Goal: Task Accomplishment & Management: Use online tool/utility

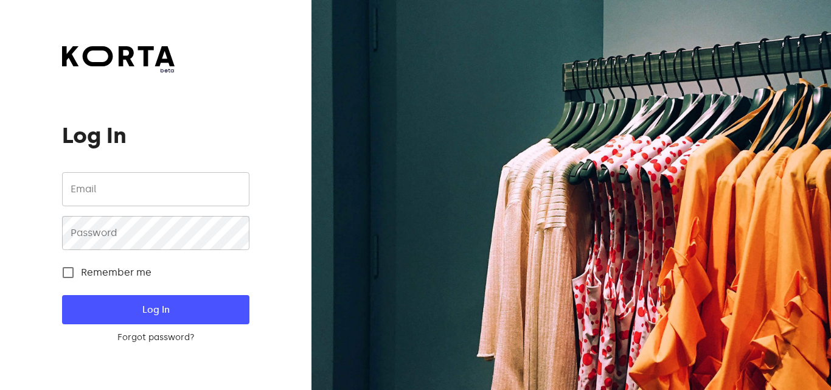
click at [161, 185] on input "email" at bounding box center [155, 189] width 187 height 34
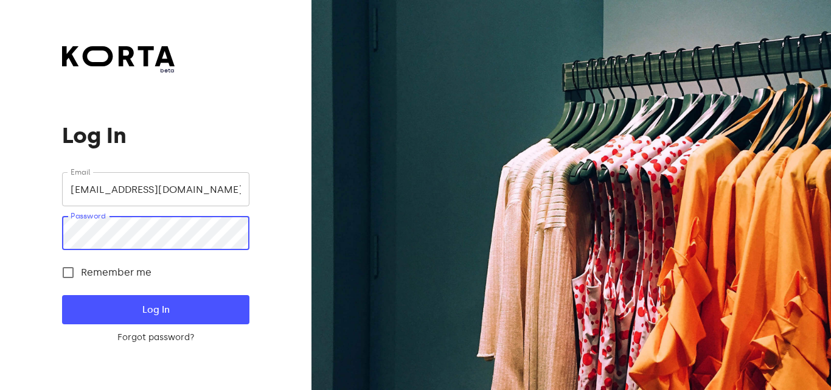
click at [62, 295] on button "Log In" at bounding box center [155, 309] width 187 height 29
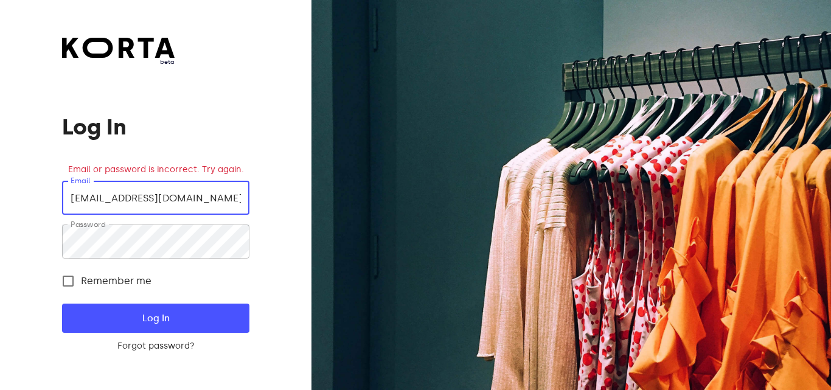
click at [223, 206] on input "grilllondon.outlet@gmail.com" at bounding box center [155, 198] width 187 height 34
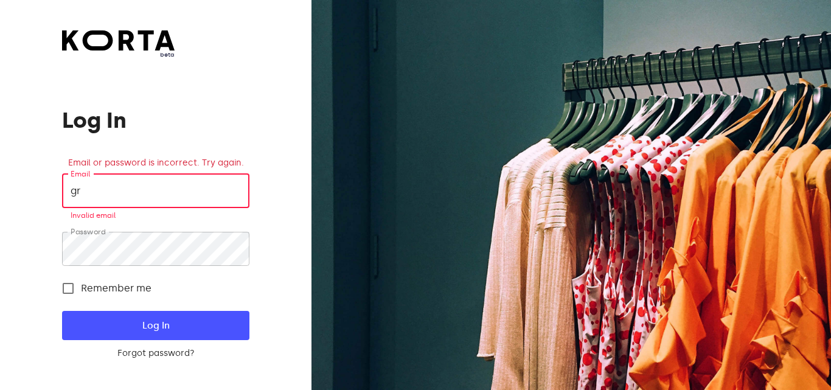
type input "g"
click at [223, 206] on input "email" at bounding box center [155, 191] width 187 height 34
click at [165, 193] on input "email" at bounding box center [155, 191] width 187 height 34
click at [120, 27] on div "beta Log In Email or password is incorrect. Try again. Email Email Required Pas…" at bounding box center [155, 195] width 311 height 390
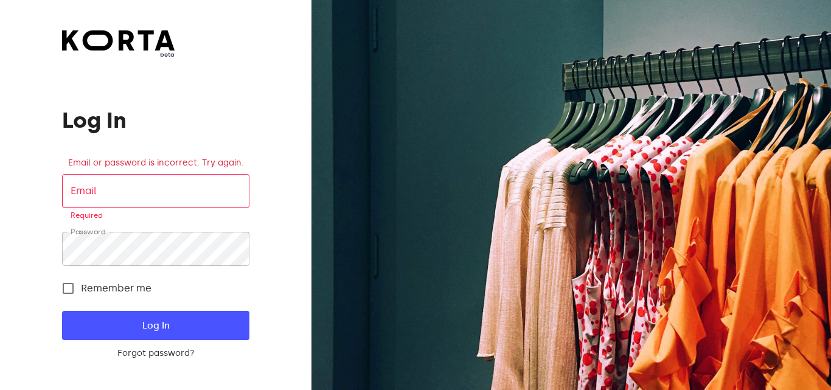
click at [119, 29] on div "beta Log In Email or password is incorrect. Try again. Email Email Required Pas…" at bounding box center [155, 195] width 311 height 390
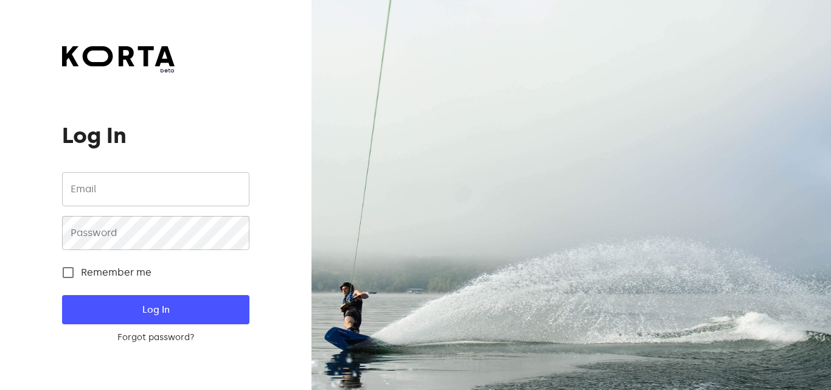
click at [172, 185] on input "email" at bounding box center [155, 189] width 187 height 34
click at [280, 117] on div "beta Log In Email Email Password Password Remember me Log In Forgot password? L…" at bounding box center [155, 195] width 311 height 390
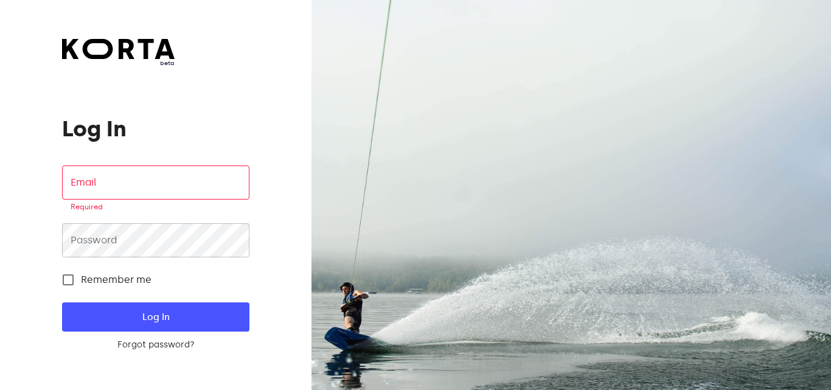
click at [157, 62] on span "beta" at bounding box center [118, 63] width 113 height 9
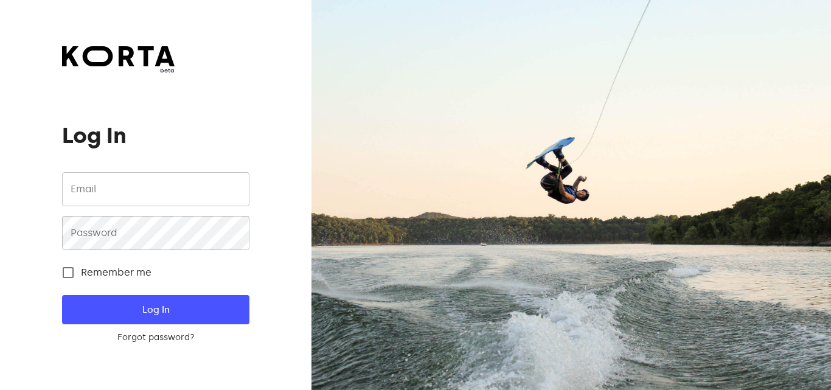
click at [162, 192] on input "email" at bounding box center [155, 189] width 187 height 34
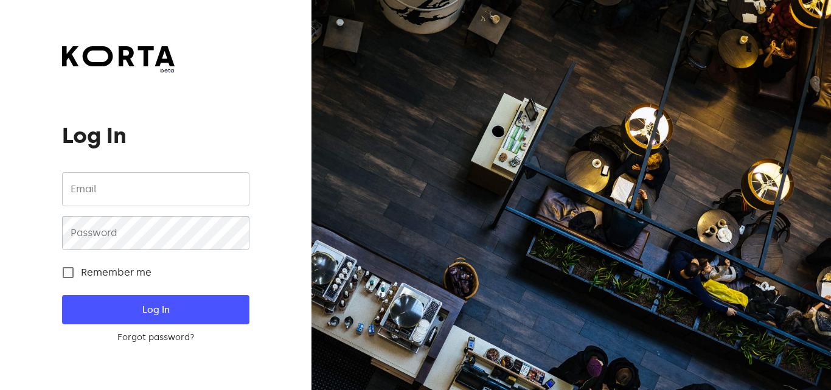
click at [183, 183] on input "email" at bounding box center [155, 189] width 187 height 34
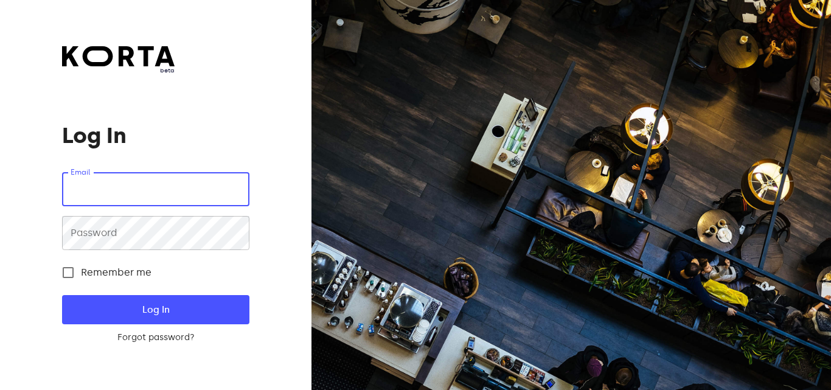
click at [183, 183] on input "email" at bounding box center [155, 189] width 187 height 34
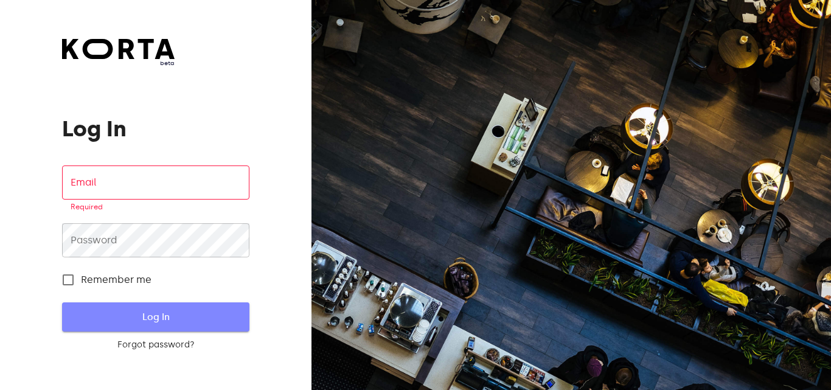
click at [153, 302] on button "Log In" at bounding box center [155, 316] width 187 height 29
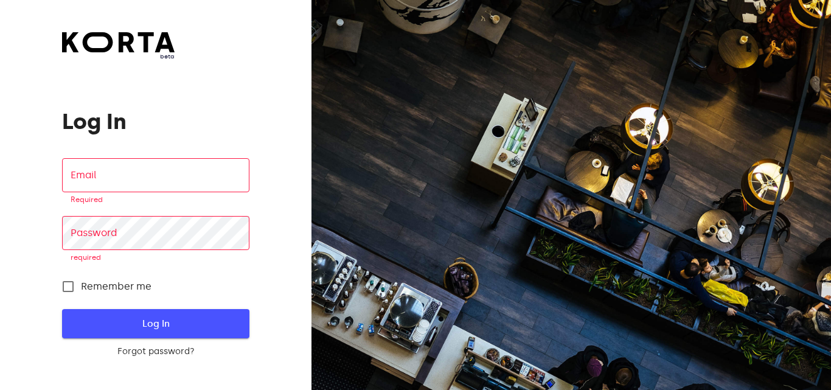
click at [151, 313] on button "Log In" at bounding box center [155, 323] width 187 height 29
click at [133, 164] on input "email" at bounding box center [155, 175] width 187 height 34
type input "o"
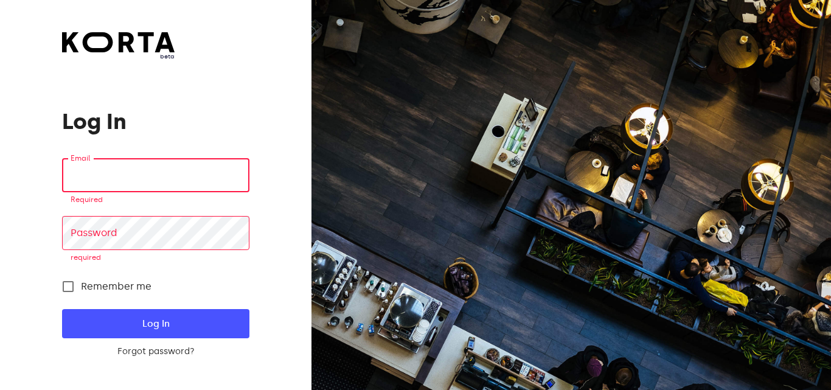
click at [134, 184] on input "email" at bounding box center [155, 175] width 187 height 34
type input "grilllondon.outlet@gmail.com"
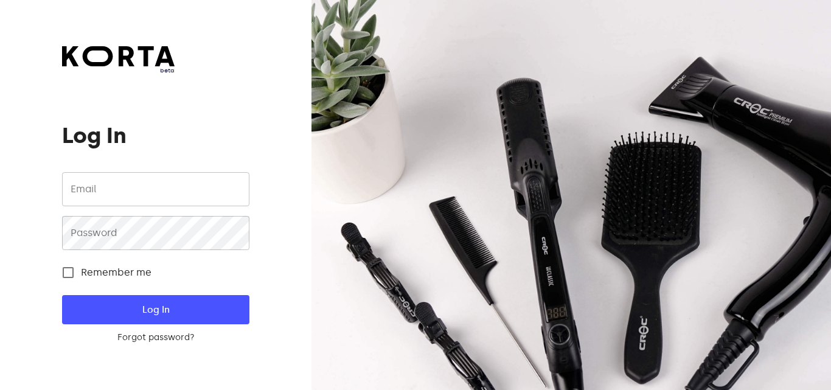
click at [162, 196] on input "email" at bounding box center [155, 189] width 187 height 34
click at [161, 196] on input "email" at bounding box center [155, 189] width 187 height 34
type input "grilllondon.outlet@gmail.com"
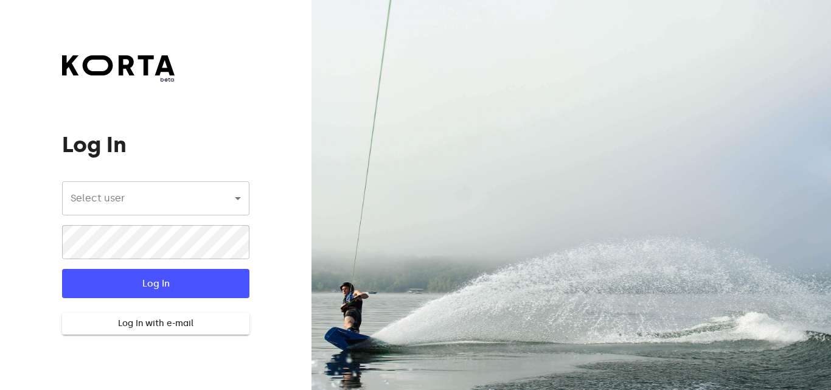
click at [155, 212] on body "beta Log In Select user ​ ​ ​ Log In Log In with e-mail Need an Account? Create…" at bounding box center [415, 195] width 831 height 390
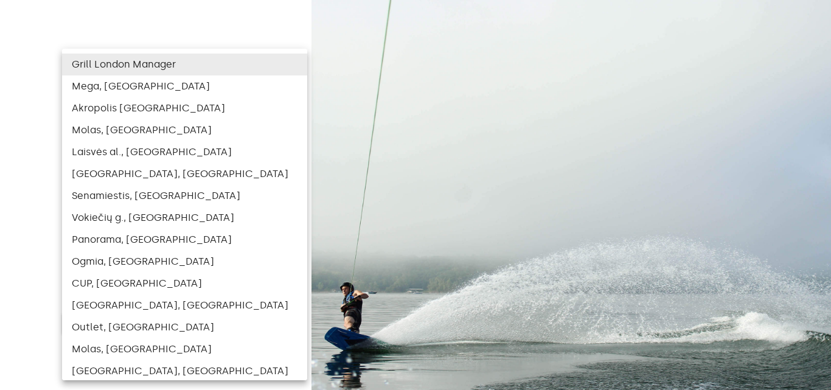
click at [124, 322] on li "Outlet, [GEOGRAPHIC_DATA]" at bounding box center [184, 327] width 245 height 22
type input "122"
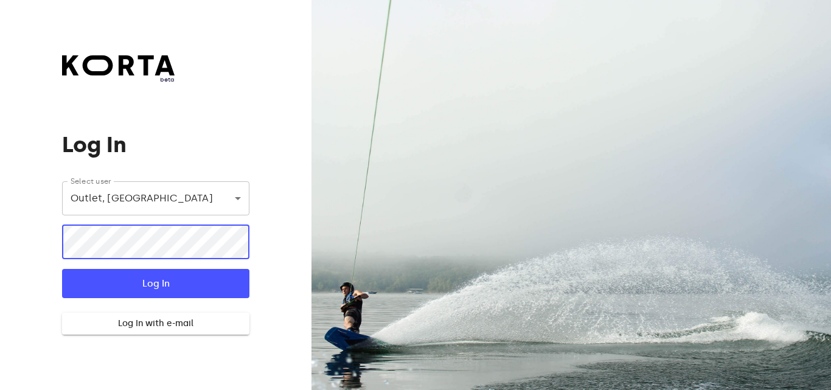
click at [62, 269] on button "Log In" at bounding box center [155, 283] width 187 height 29
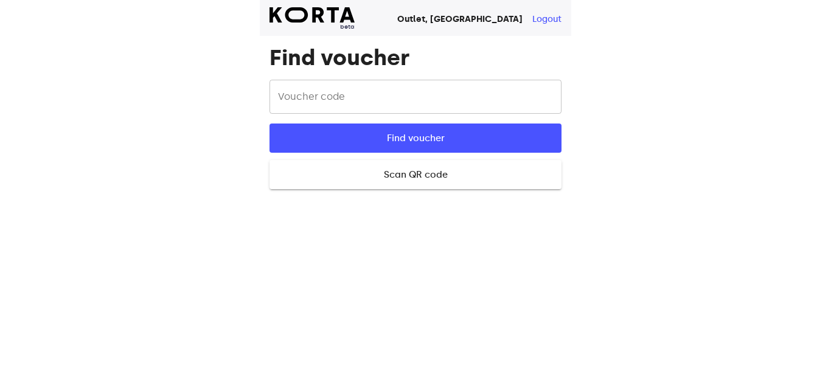
click at [390, 84] on input "text" at bounding box center [415, 97] width 292 height 34
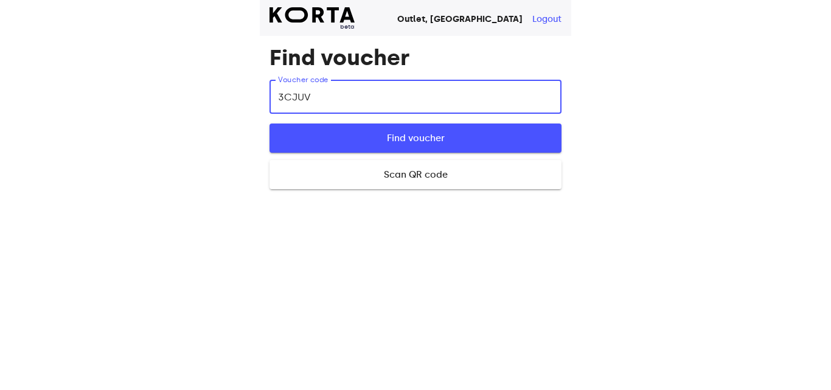
type input "3CJUV"
click at [399, 126] on button "Find voucher" at bounding box center [415, 137] width 292 height 29
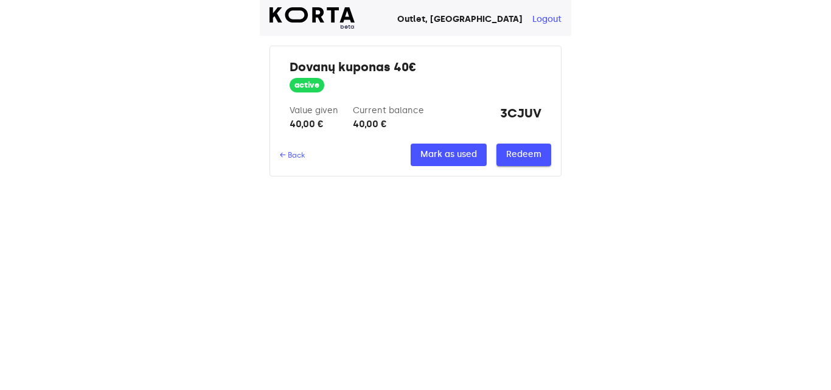
click at [521, 155] on span "Redeem" at bounding box center [523, 154] width 35 height 15
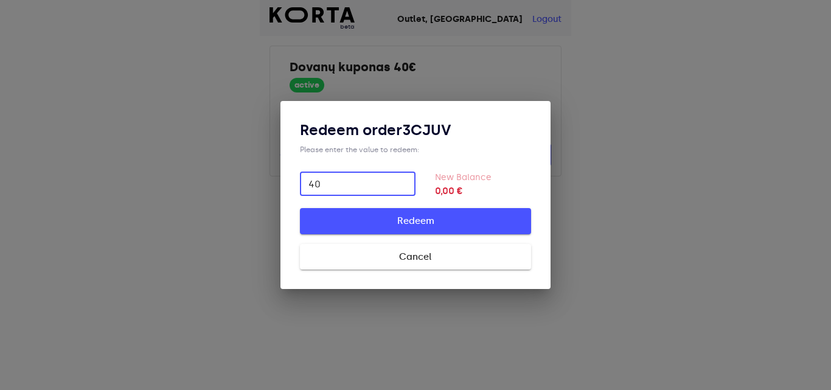
type input "40"
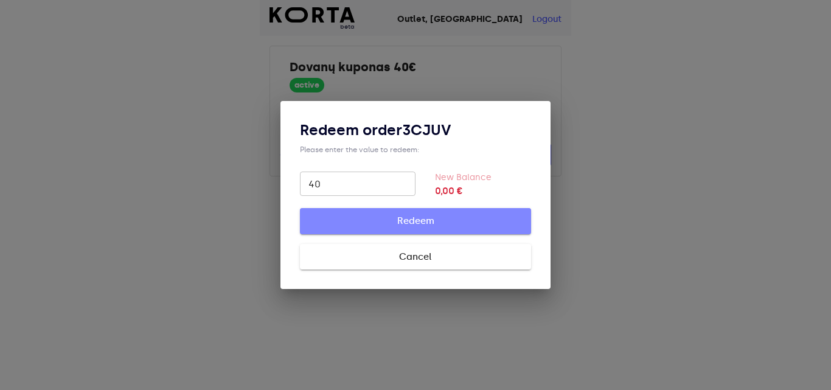
click at [453, 221] on span "Redeem" at bounding box center [415, 221] width 192 height 16
